Goal: Information Seeking & Learning: Learn about a topic

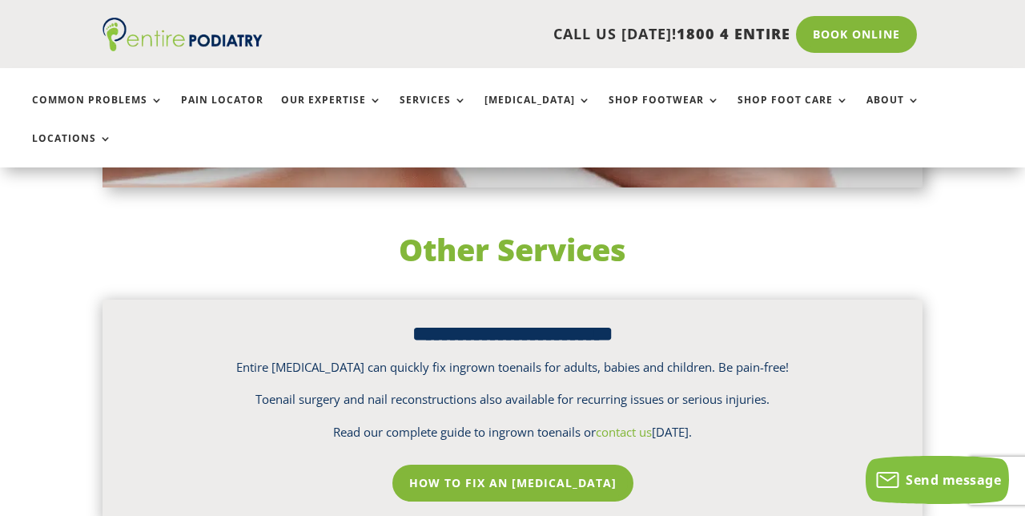
scroll to position [2289, 0]
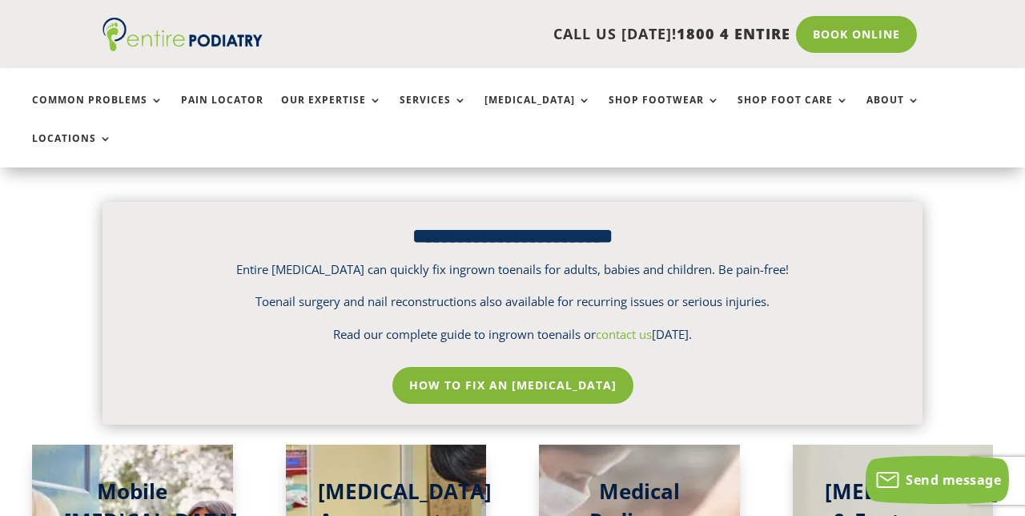
click at [565, 367] on link "How To Fix An [MEDICAL_DATA]" at bounding box center [512, 385] width 241 height 37
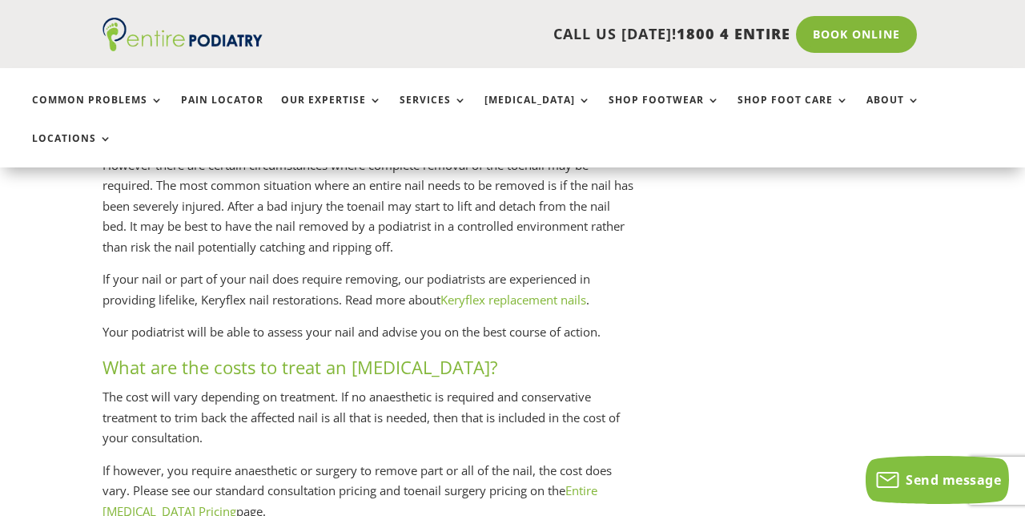
scroll to position [2522, 0]
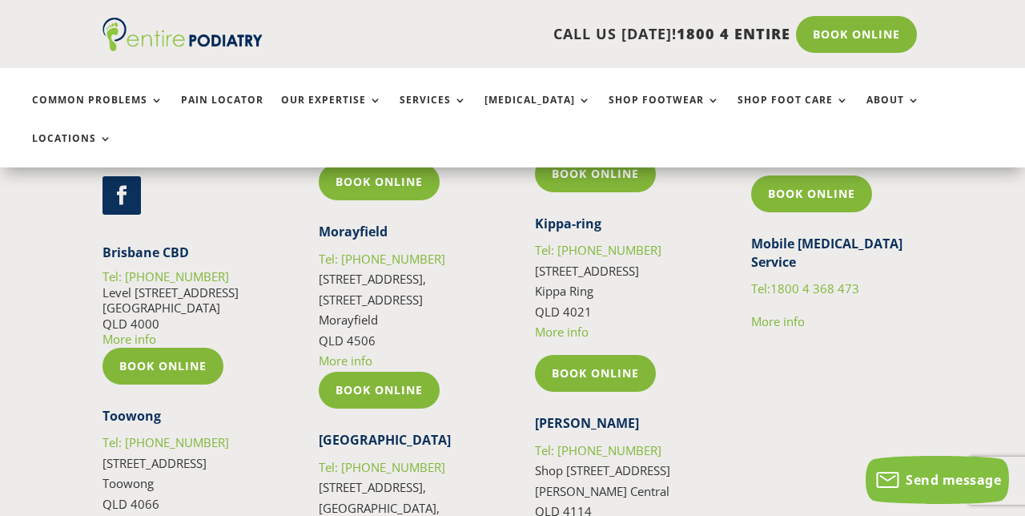
scroll to position [7455, 0]
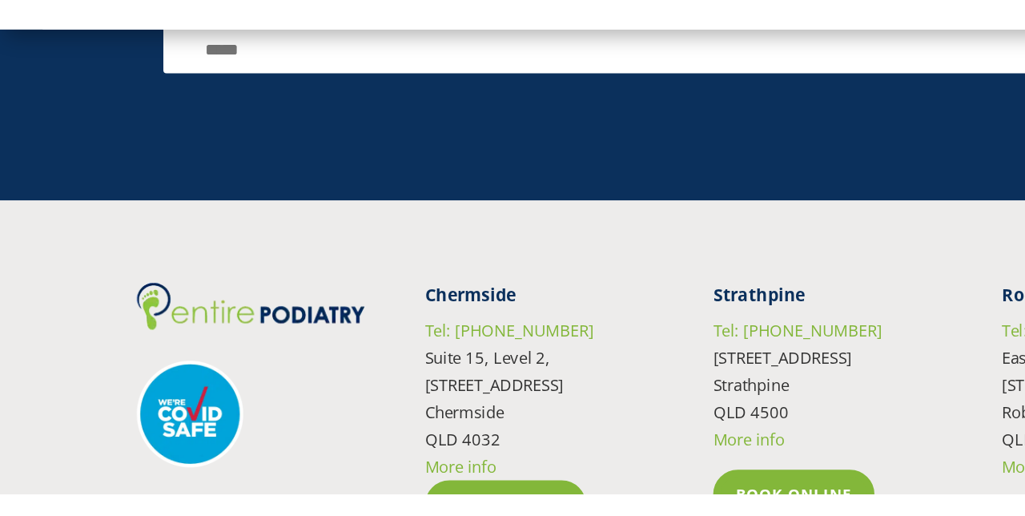
scroll to position [2469, 0]
